Goal: Task Accomplishment & Management: Use online tool/utility

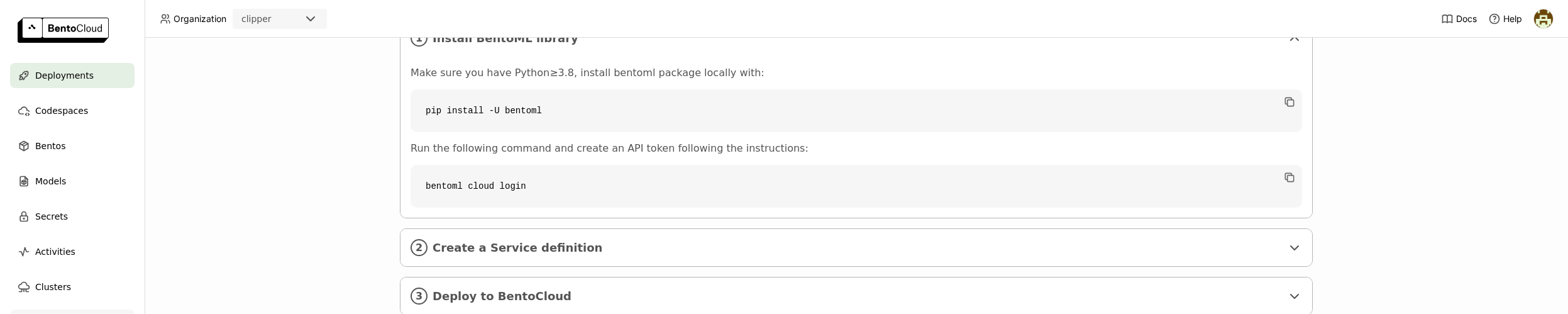
scroll to position [283, 0]
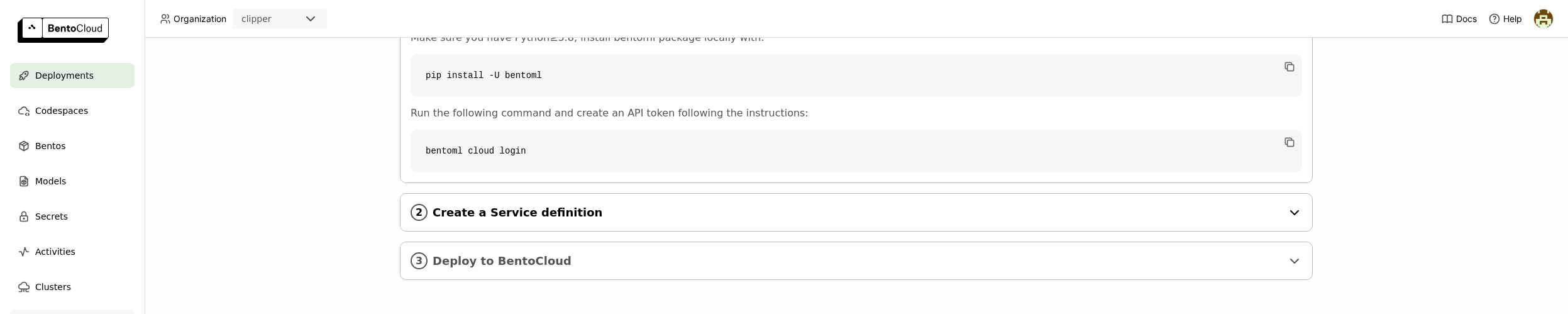
click at [524, 206] on span "Create a Service definition" at bounding box center [858, 213] width 850 height 14
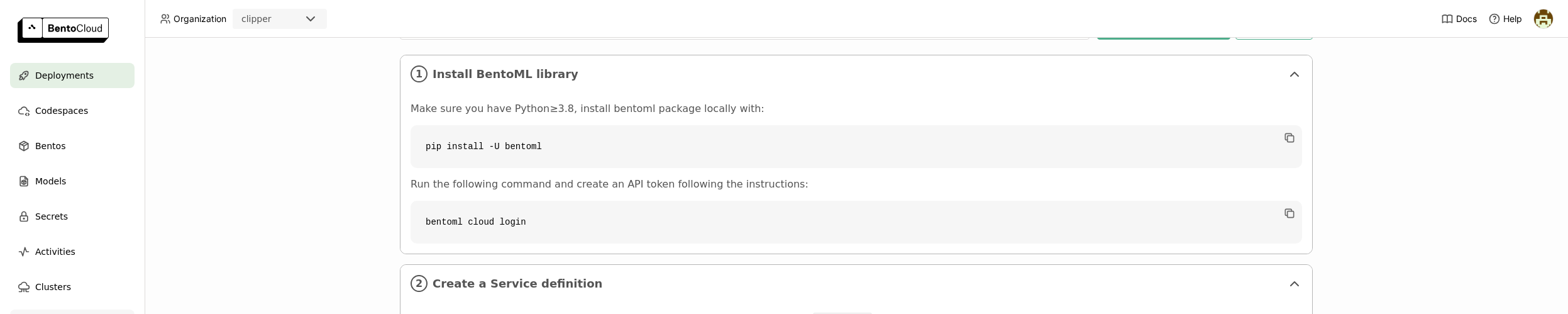
scroll to position [208, 0]
click at [499, 151] on code "pip install -U bentoml" at bounding box center [857, 150] width 892 height 43
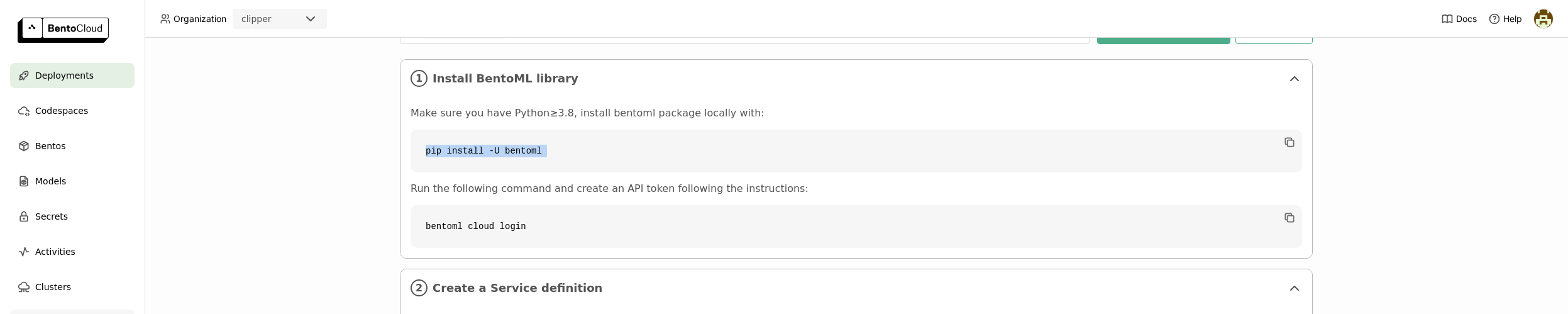
click at [499, 151] on code "pip install -U bentoml" at bounding box center [857, 150] width 892 height 43
copy div "pip install -U bentoml"
click at [489, 229] on code "bentoml cloud login" at bounding box center [857, 226] width 892 height 43
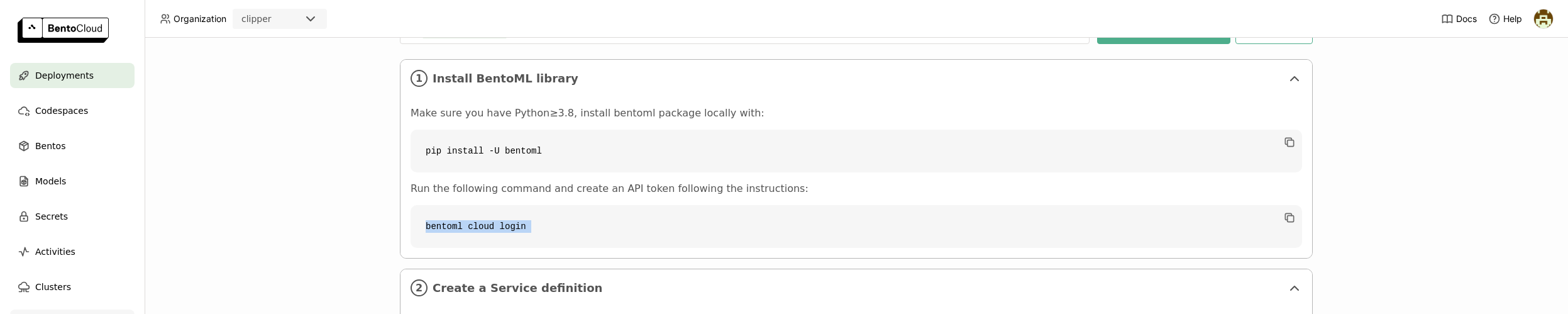
click at [489, 229] on code "bentoml cloud login" at bounding box center [857, 226] width 892 height 43
copy div "bentoml cloud login"
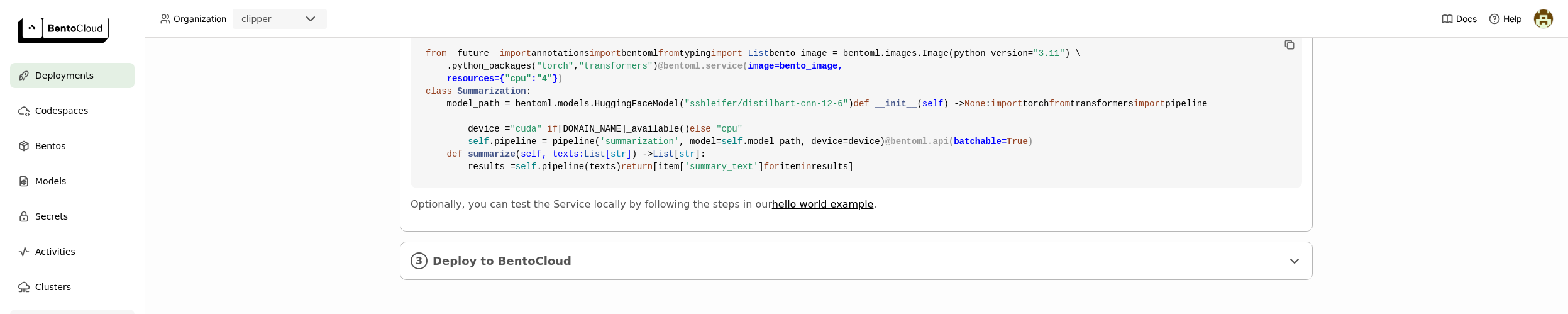
scroll to position [741, 0]
click at [532, 256] on span "Deploy to BentoCloud" at bounding box center [858, 261] width 850 height 14
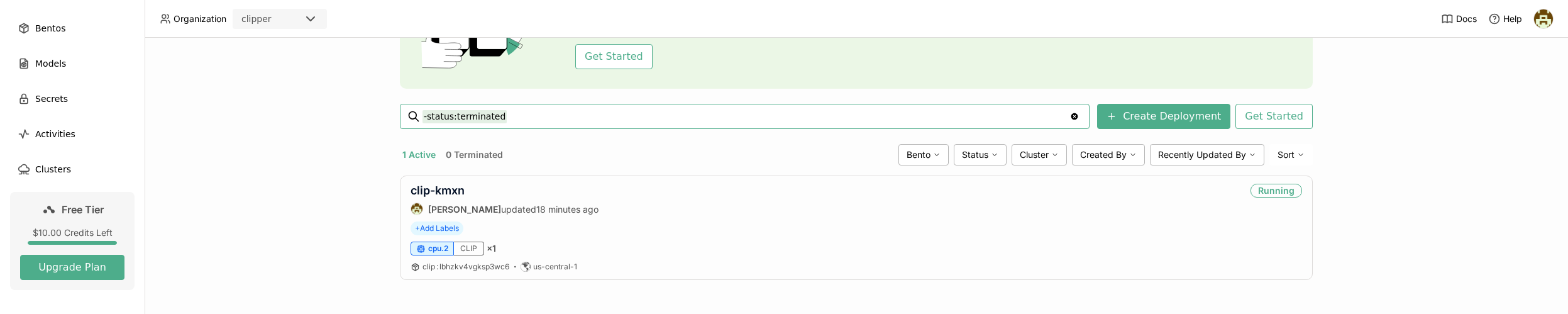
scroll to position [152, 0]
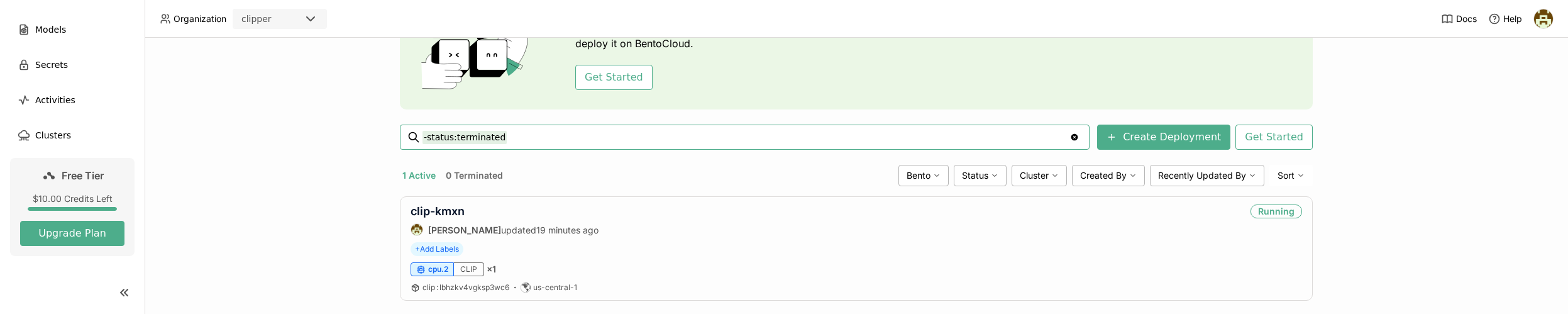
scroll to position [123, 0]
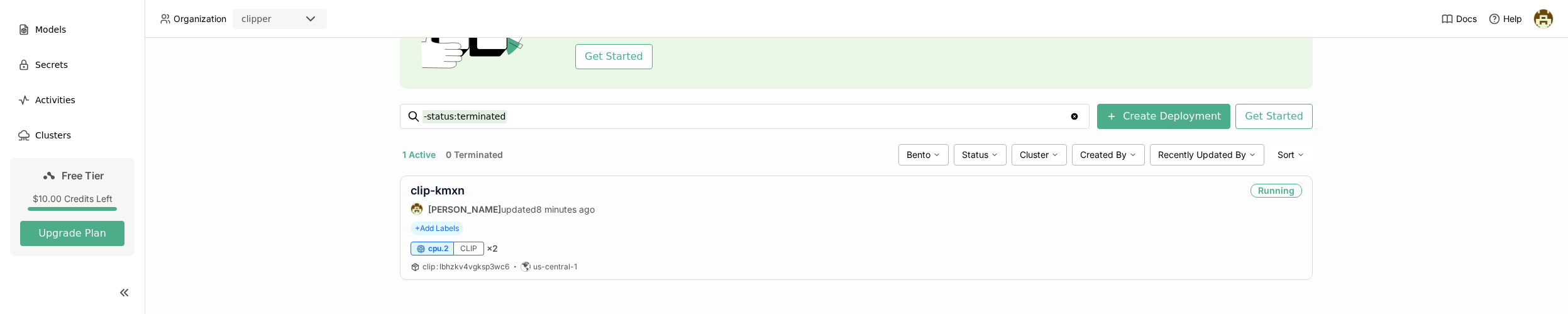
click at [726, 27] on header "Organization clipper Docs Help" at bounding box center [784, 18] width 1568 height 38
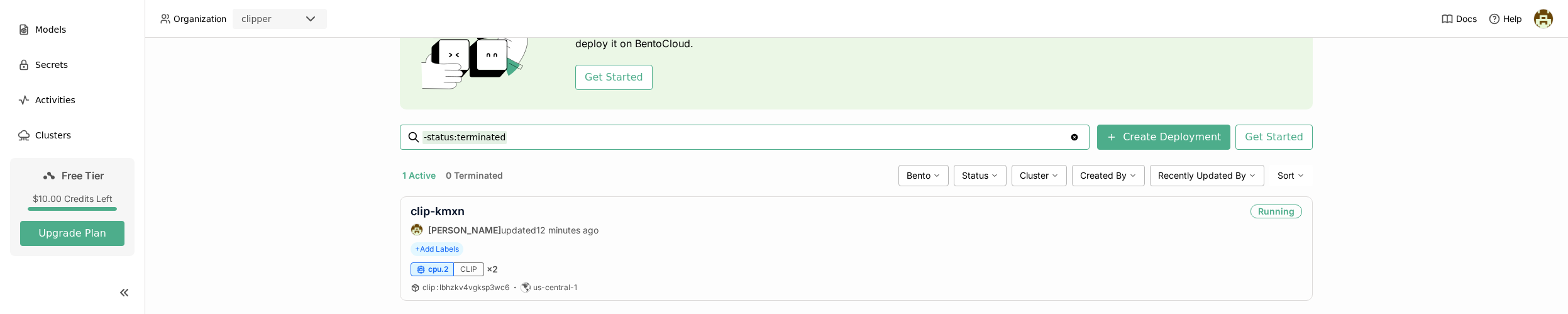
scroll to position [123, 0]
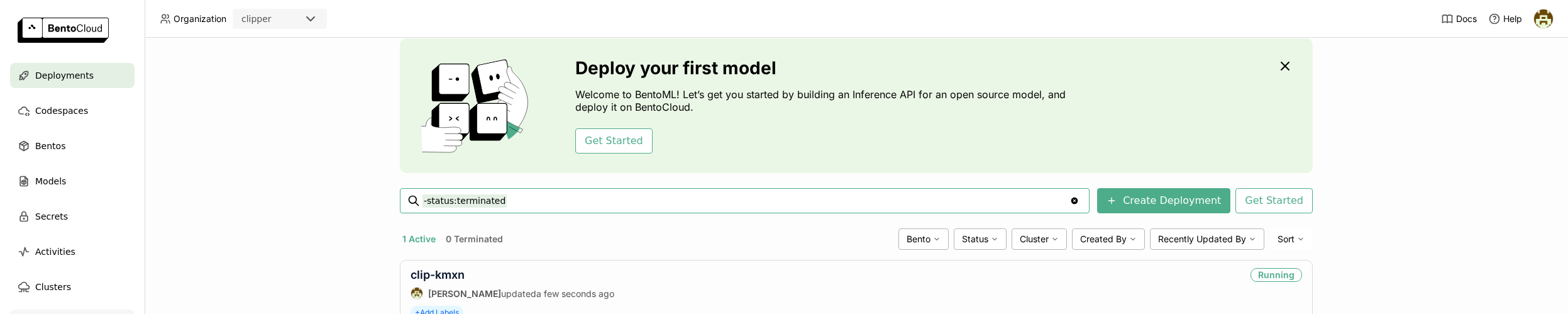
scroll to position [123, 0]
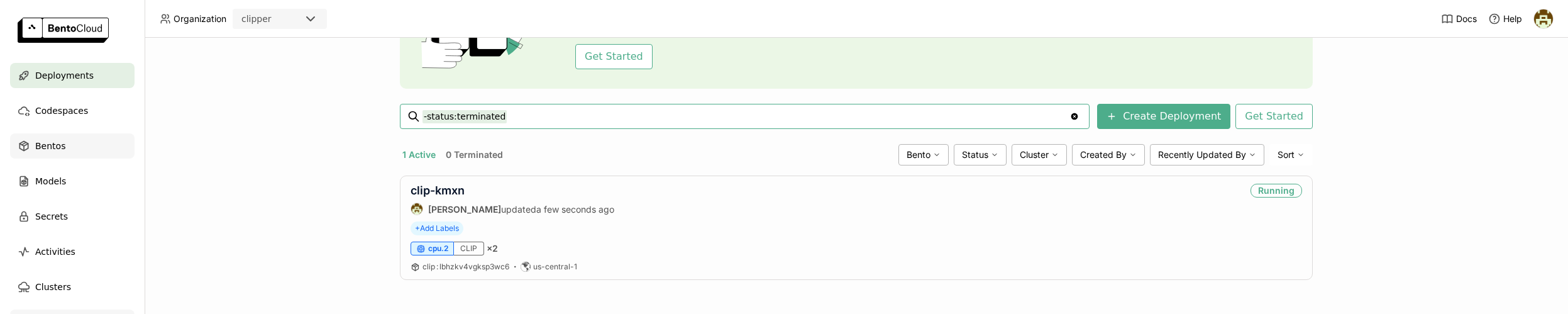
click at [67, 140] on div "Bentos" at bounding box center [72, 146] width 125 height 25
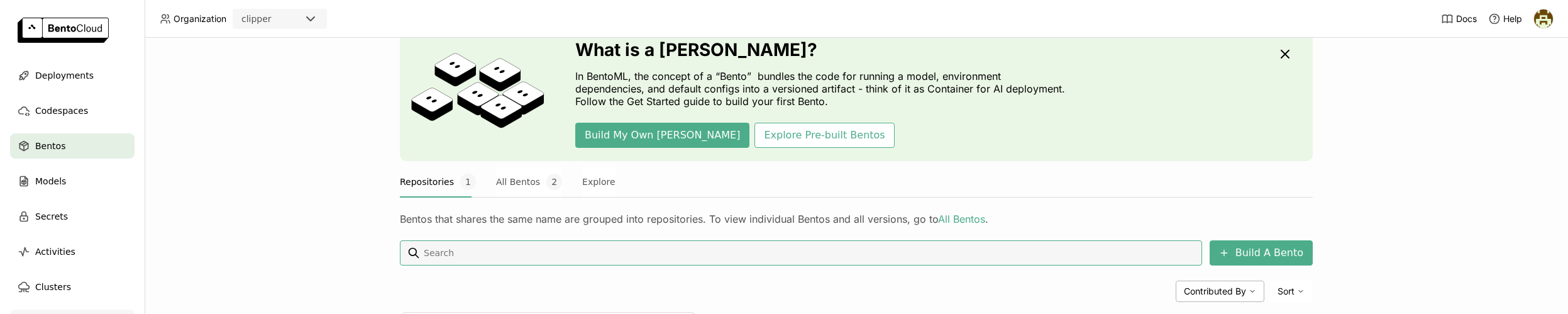
scroll to position [209, 0]
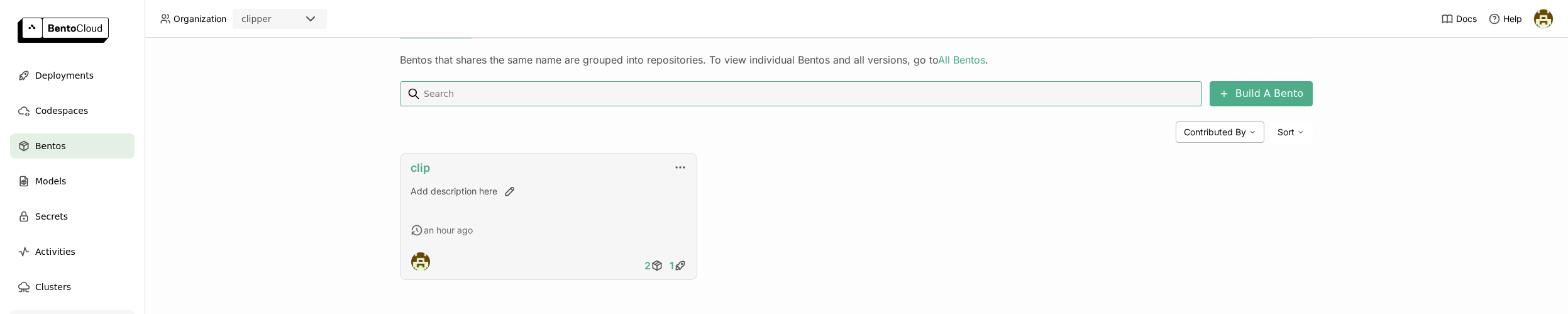
click at [414, 170] on link "clip" at bounding box center [421, 167] width 19 height 13
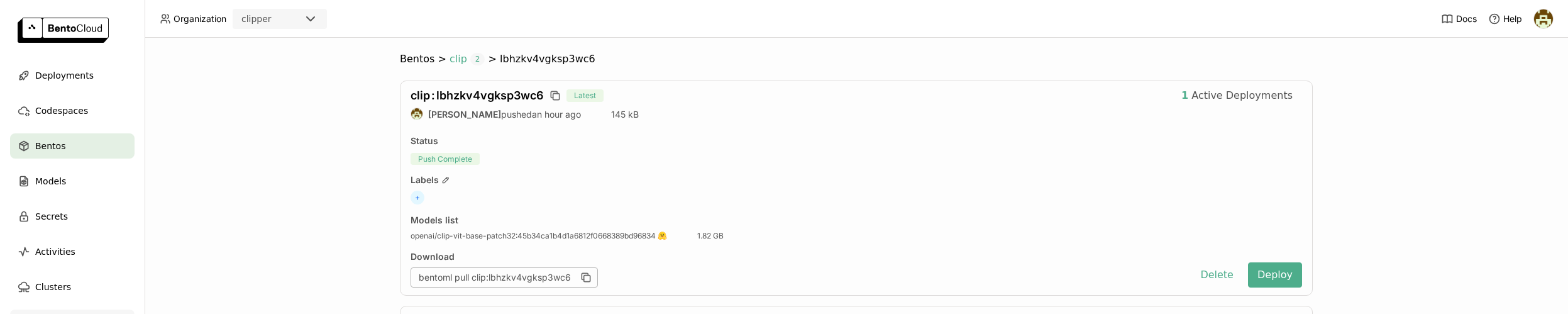
click at [470, 57] on span "2" at bounding box center [477, 59] width 15 height 12
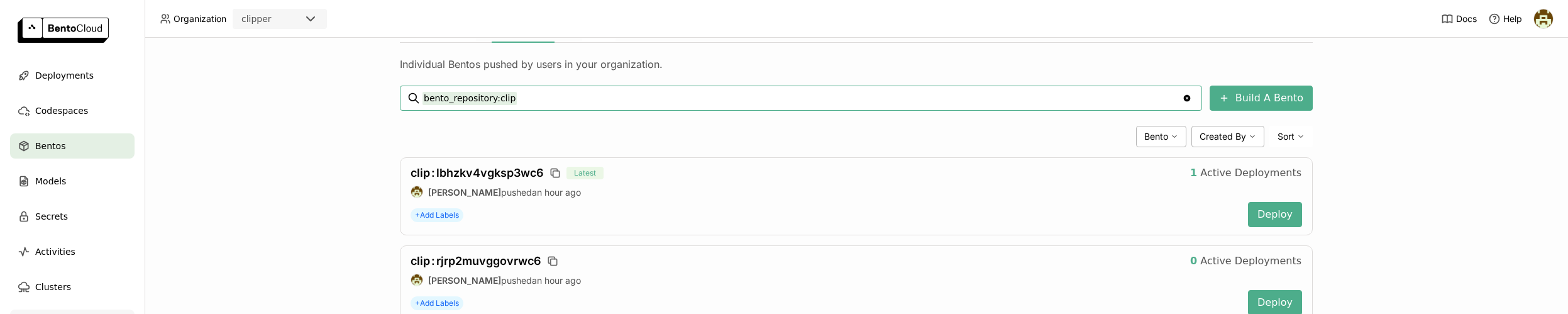
scroll to position [249, 0]
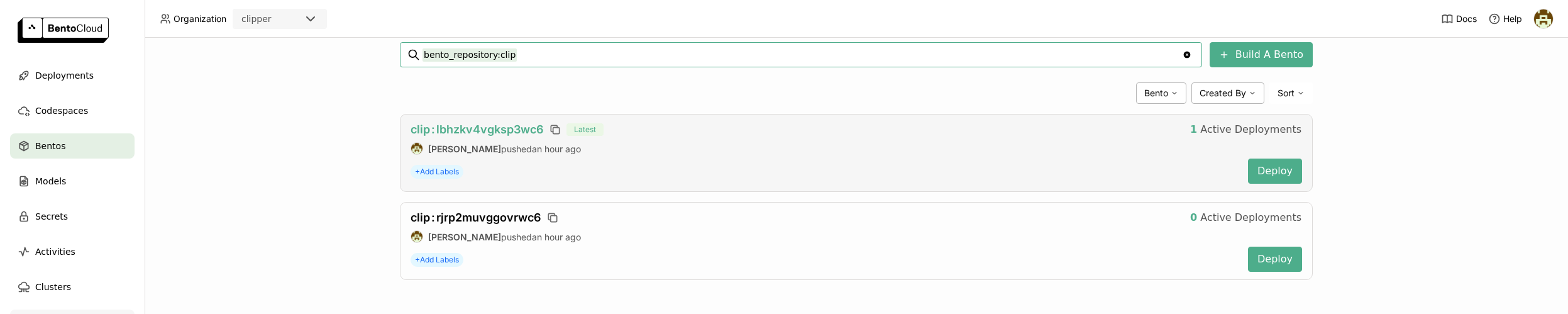
click at [453, 124] on span "clip : lbhzkv4vgksp3wc6" at bounding box center [477, 129] width 134 height 13
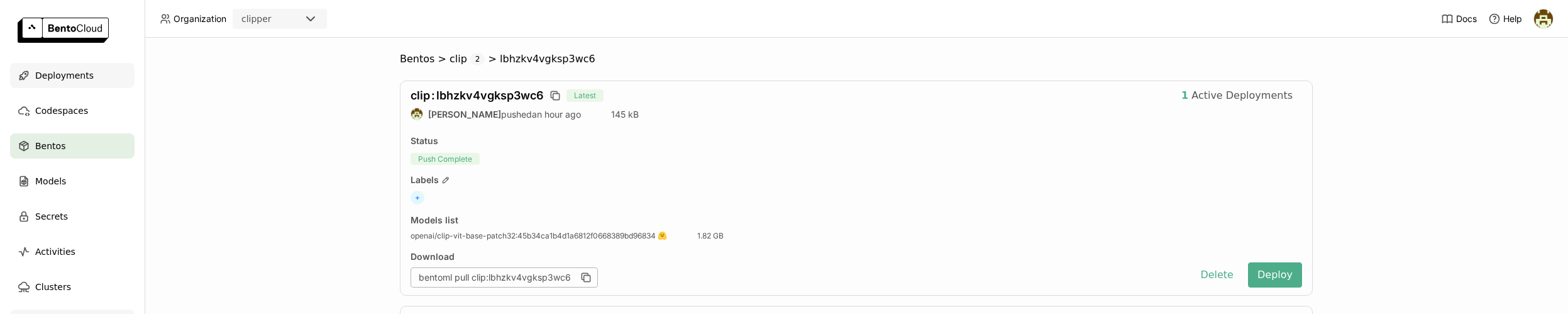
click at [57, 77] on span "Deployments" at bounding box center [64, 75] width 58 height 15
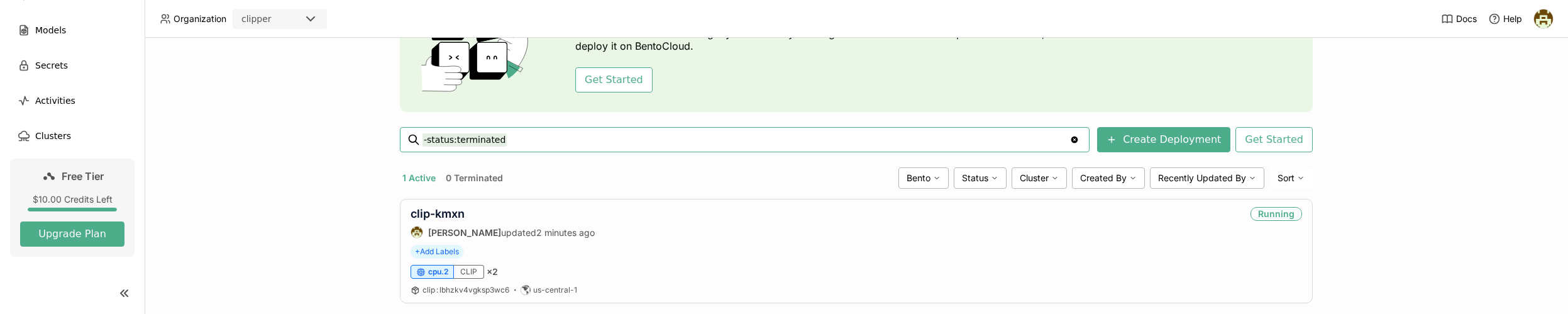
scroll to position [123, 0]
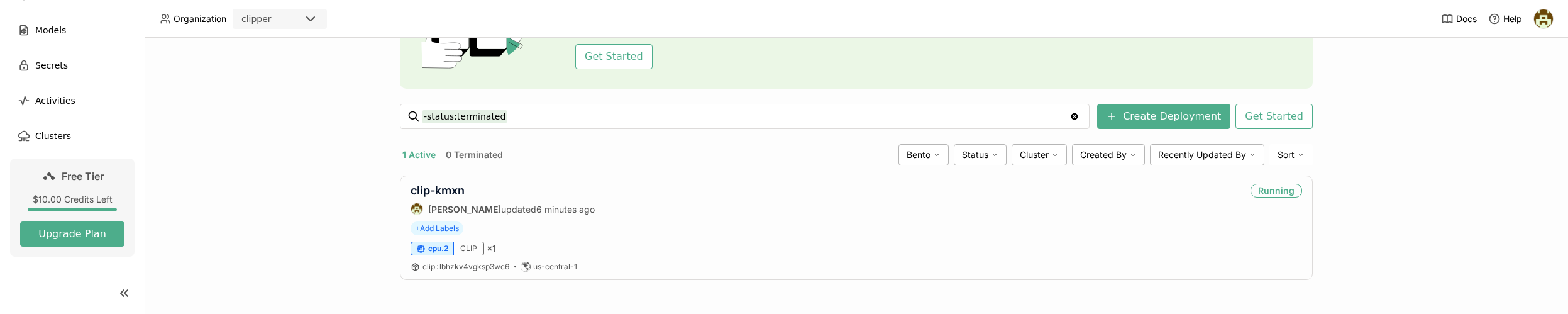
click at [1392, 124] on div "Deployments Deploy your first model Welcome to BentoML! Let’s get you started b…" at bounding box center [857, 175] width 1424 height 276
